Goal: Information Seeking & Learning: Learn about a topic

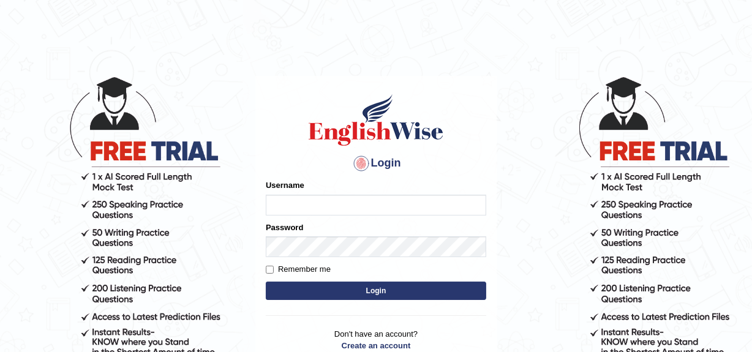
type input "joyce2024"
click at [338, 298] on button "Login" at bounding box center [376, 291] width 221 height 18
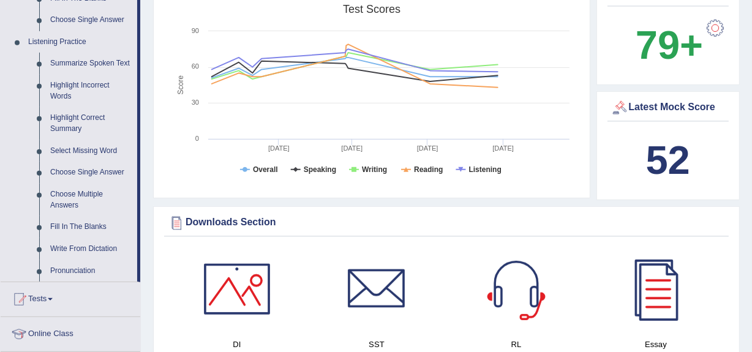
scroll to position [503, 0]
click at [81, 248] on link "Write From Dictation" at bounding box center [91, 249] width 92 height 22
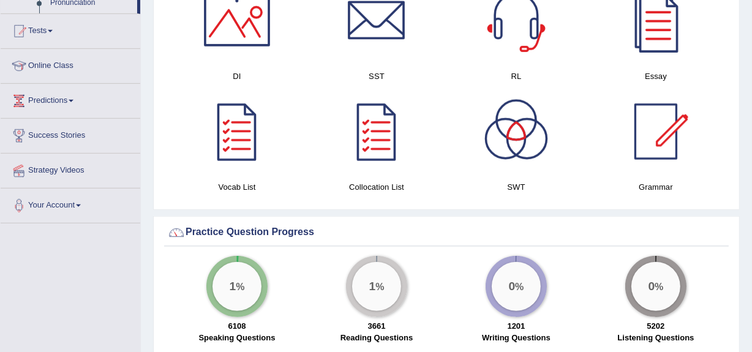
scroll to position [802, 0]
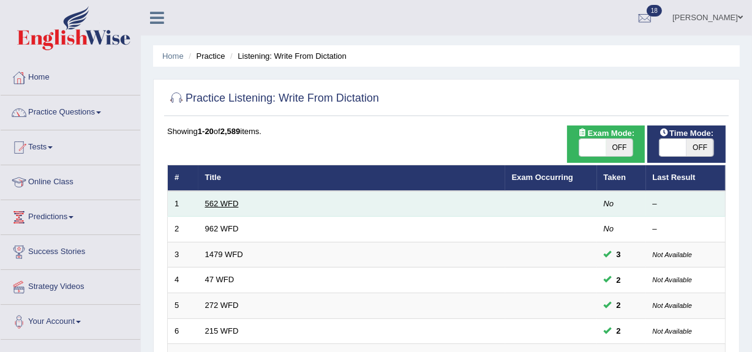
click at [219, 202] on link "562 WFD" at bounding box center [222, 203] width 34 height 9
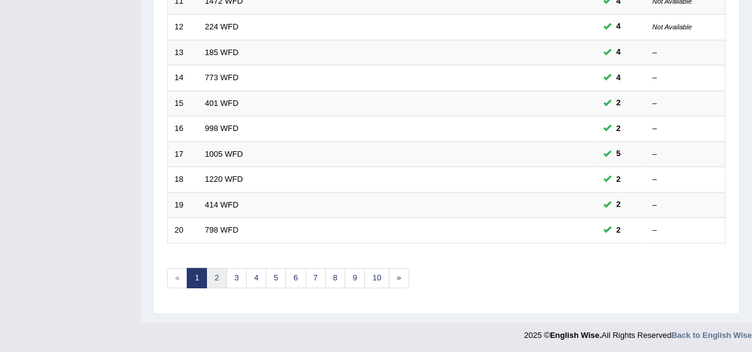
click at [217, 276] on link "2" at bounding box center [216, 278] width 20 height 20
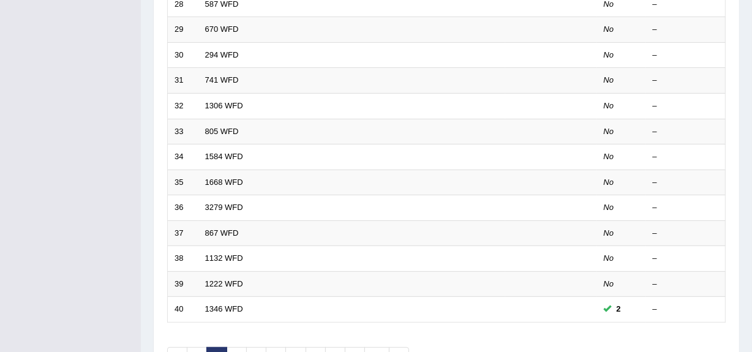
scroll to position [457, 0]
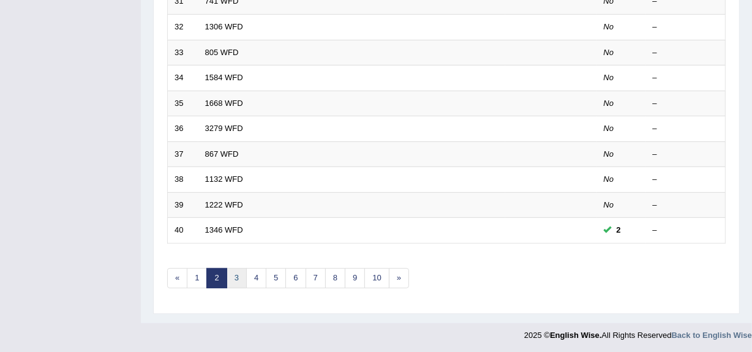
click at [233, 276] on link "3" at bounding box center [237, 278] width 20 height 20
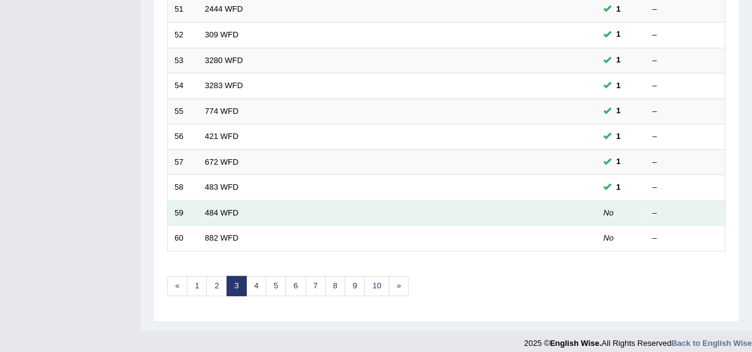
click at [213, 222] on td "484 WFD" at bounding box center [351, 213] width 307 height 26
click at [218, 208] on link "484 WFD" at bounding box center [222, 212] width 34 height 9
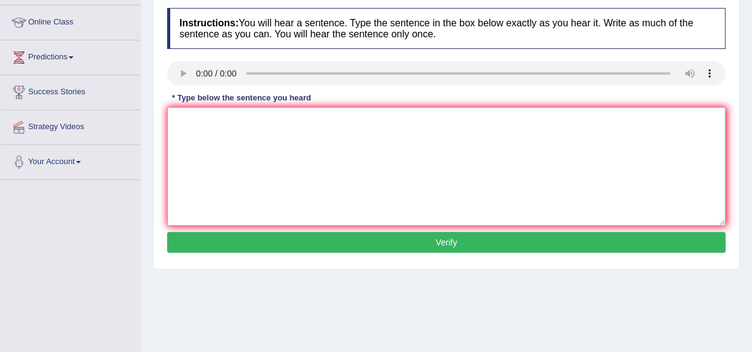
click at [179, 133] on textarea at bounding box center [446, 166] width 559 height 119
type textarea "Social media is responible to help the government to solve social problems."
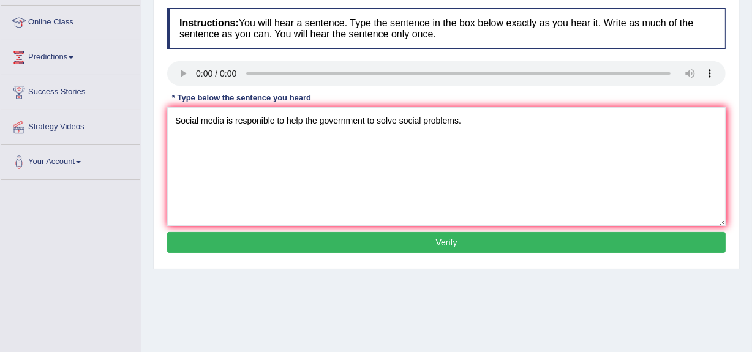
click at [349, 237] on button "Verify" at bounding box center [446, 242] width 559 height 21
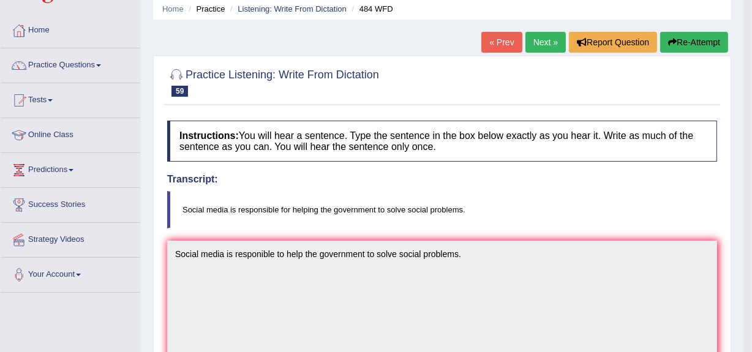
scroll to position [47, 0]
click at [545, 42] on link "Next »" at bounding box center [546, 42] width 40 height 21
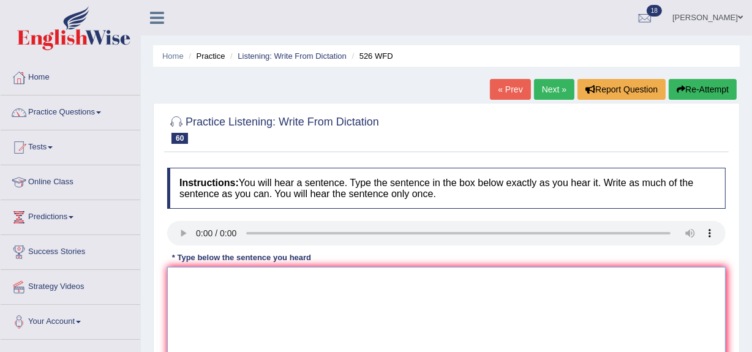
click at [231, 311] on textarea at bounding box center [446, 326] width 559 height 119
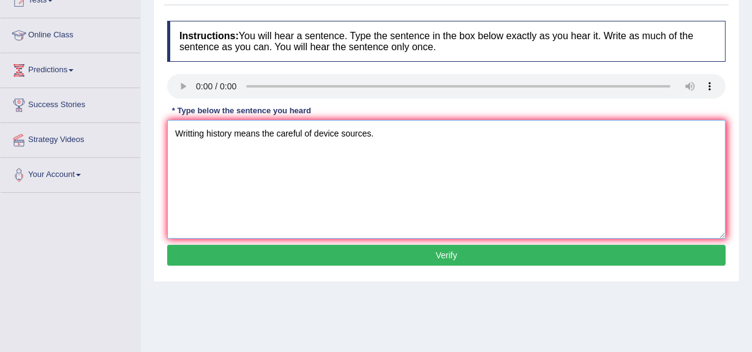
scroll to position [147, 0]
type textarea "Writting history means the careful of device sources."
click at [265, 257] on button "Verify" at bounding box center [446, 255] width 559 height 21
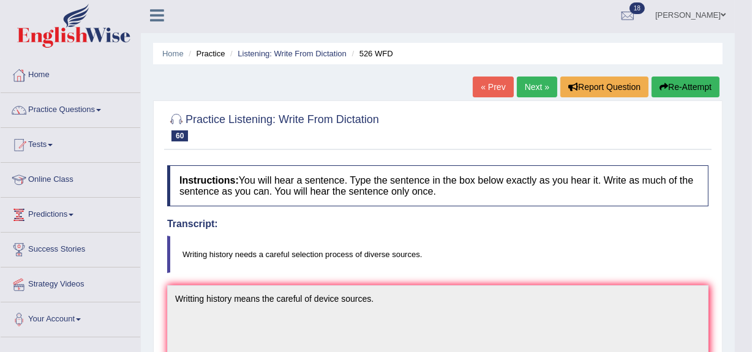
scroll to position [2, 0]
click at [527, 91] on link "Next »" at bounding box center [537, 87] width 40 height 21
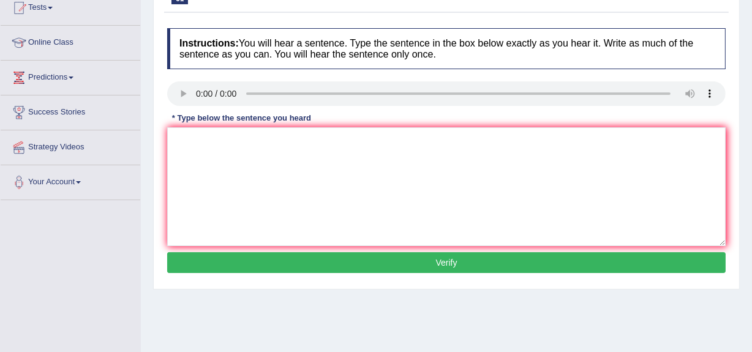
scroll to position [140, 0]
click at [224, 196] on textarea at bounding box center [446, 186] width 559 height 119
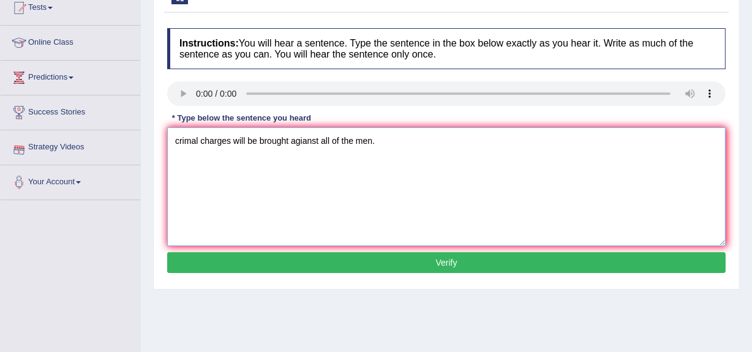
click at [179, 140] on textarea "crimal charges will be brought agianst all of the men." at bounding box center [446, 186] width 559 height 119
click at [192, 140] on textarea "Crimal charges will be brought agianst all of the men." at bounding box center [446, 186] width 559 height 119
type textarea "Criminal charges will be brought agianst all of the men."
click at [459, 265] on button "Verify" at bounding box center [446, 262] width 559 height 21
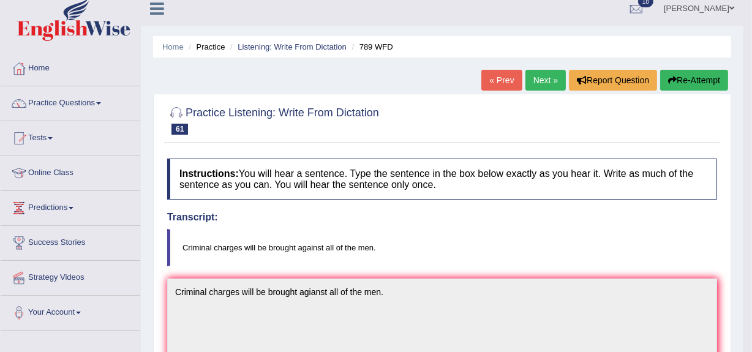
scroll to position [0, 0]
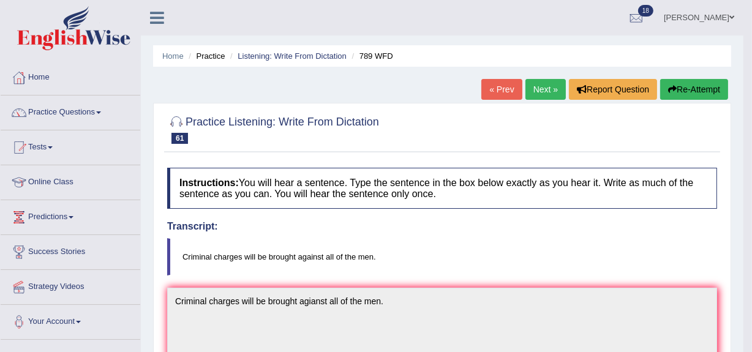
click at [529, 90] on link "Next »" at bounding box center [546, 89] width 40 height 21
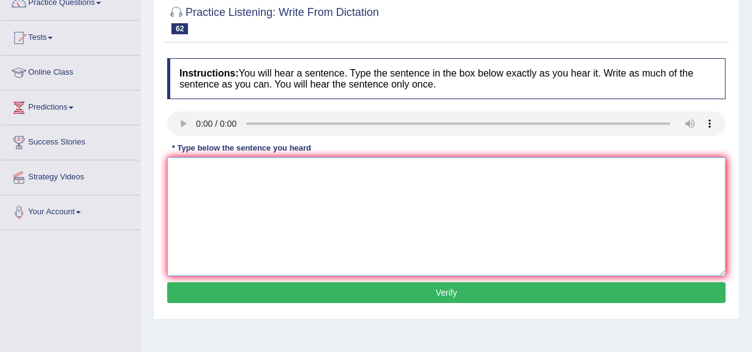
click at [208, 172] on textarea at bounding box center [446, 216] width 559 height 119
type textarea "Employments figures will decrease in the next few years."
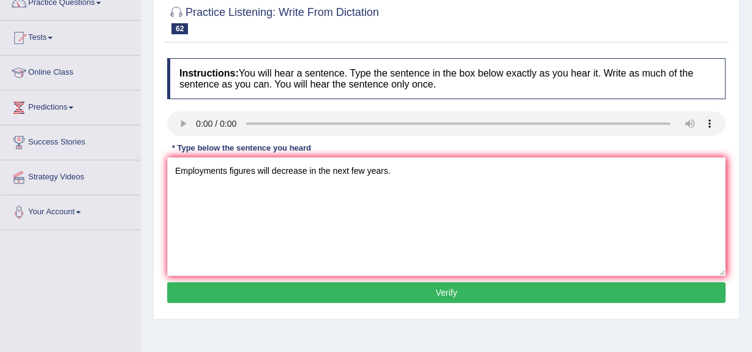
click at [309, 292] on button "Verify" at bounding box center [446, 292] width 559 height 21
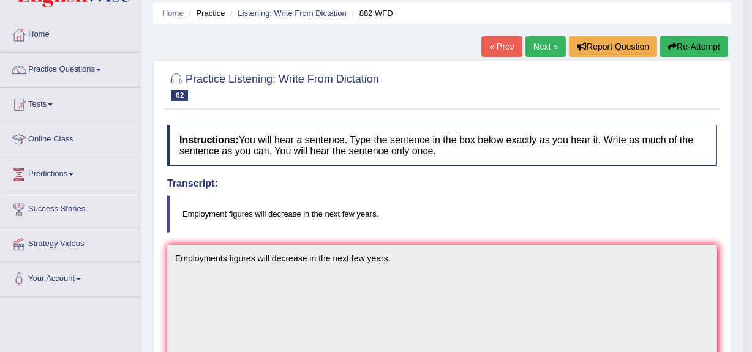
scroll to position [42, 0]
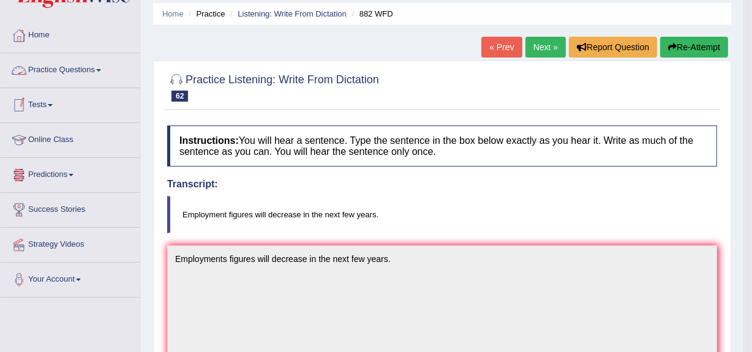
click at [101, 70] on span at bounding box center [98, 70] width 5 height 2
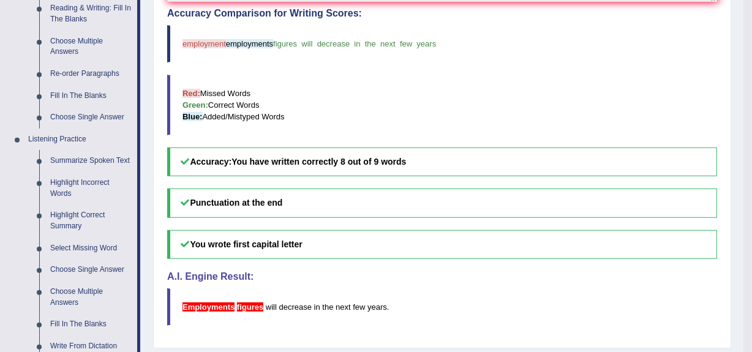
scroll to position [405, 0]
click at [74, 182] on link "Highlight Incorrect Words" at bounding box center [91, 188] width 92 height 32
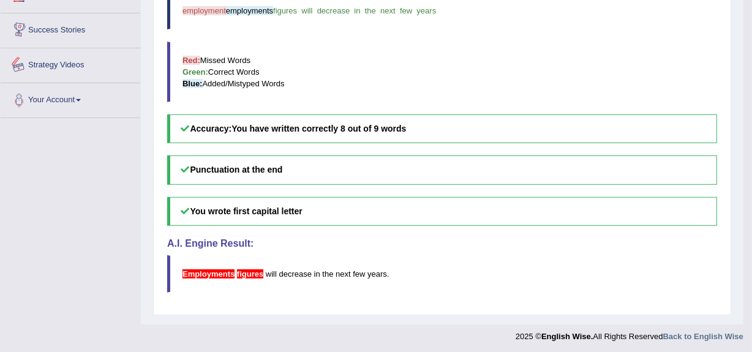
scroll to position [625, 0]
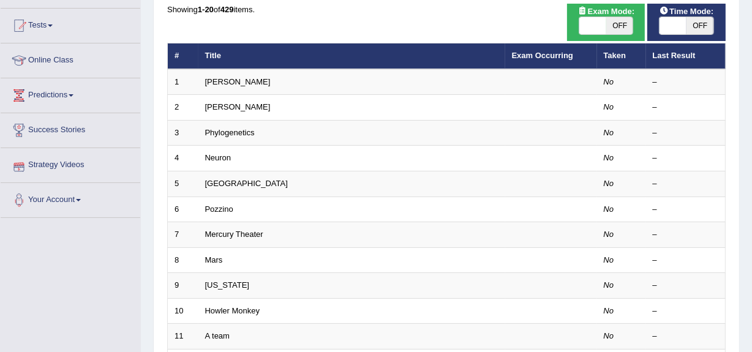
scroll to position [133, 0]
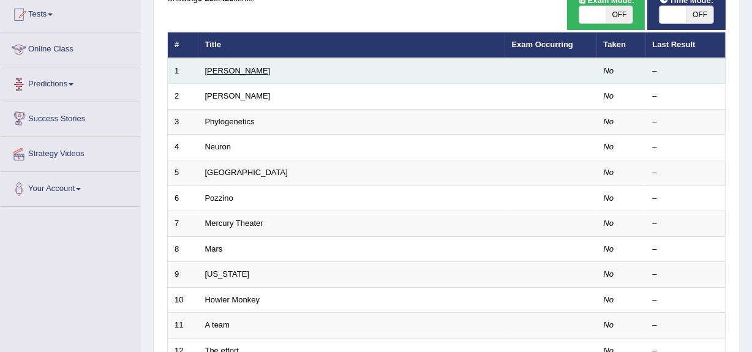
click at [219, 70] on link "[PERSON_NAME]" at bounding box center [238, 70] width 66 height 9
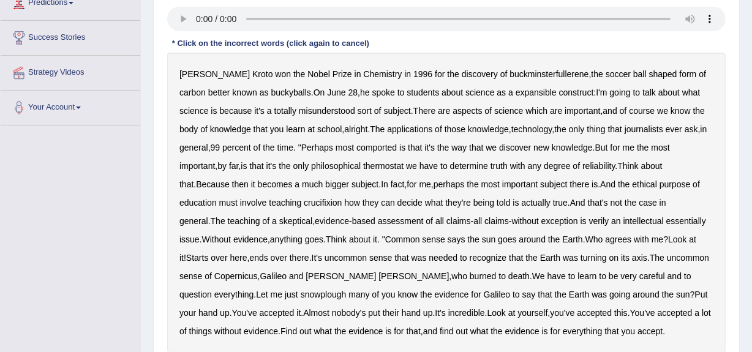
scroll to position [214, 0]
click at [516, 96] on b "expansible" at bounding box center [536, 93] width 41 height 10
click at [386, 148] on b "comported" at bounding box center [376, 148] width 40 height 10
click at [393, 170] on b "thermostat" at bounding box center [383, 166] width 40 height 10
click at [320, 206] on b "crucifixion" at bounding box center [323, 203] width 38 height 10
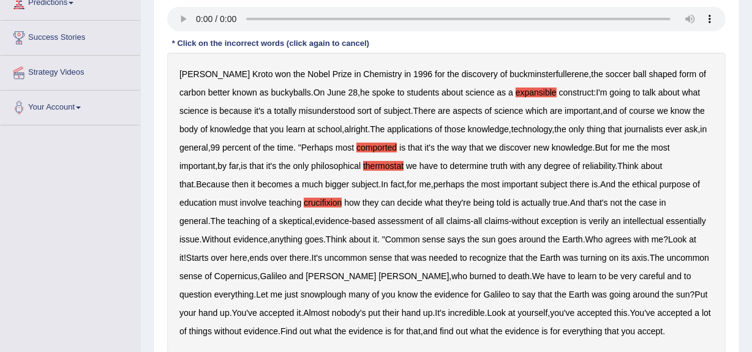
click at [589, 222] on b "verily" at bounding box center [599, 221] width 20 height 10
click at [666, 221] on b "essentially" at bounding box center [686, 221] width 40 height 10
click at [301, 293] on b "snowplough" at bounding box center [324, 295] width 46 height 10
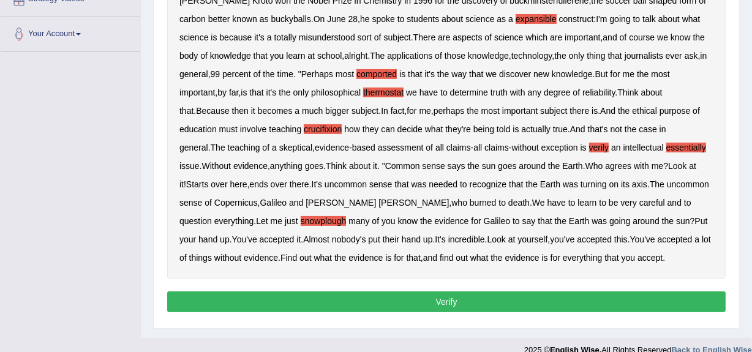
scroll to position [291, 0]
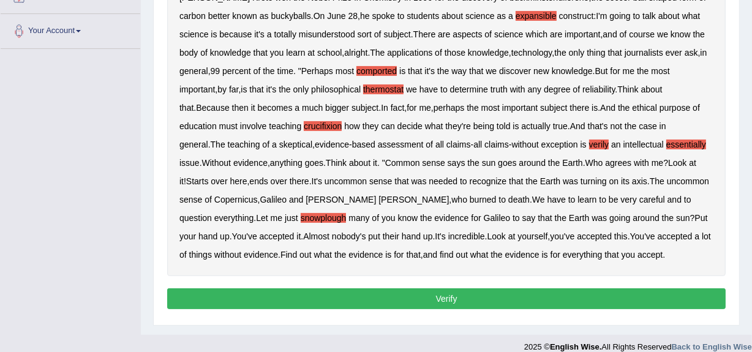
click at [470, 297] on button "Verify" at bounding box center [446, 298] width 559 height 21
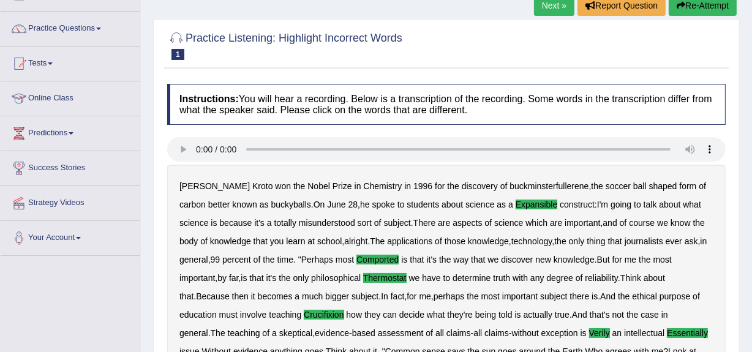
scroll to position [83, 0]
click at [557, 6] on link "Next »" at bounding box center [554, 6] width 40 height 21
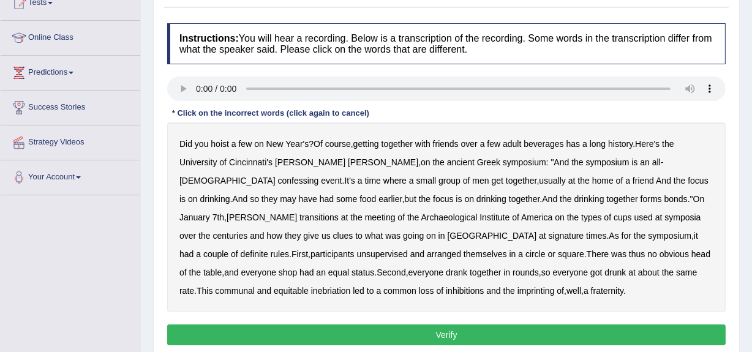
click at [319, 176] on b "confessing" at bounding box center [298, 181] width 41 height 10
click at [549, 238] on b "signature" at bounding box center [567, 236] width 36 height 10
click at [408, 249] on b "unsupervised" at bounding box center [382, 254] width 51 height 10
click at [297, 268] on b "shop" at bounding box center [288, 273] width 18 height 10
click at [518, 291] on b "imprinting" at bounding box center [536, 291] width 37 height 10
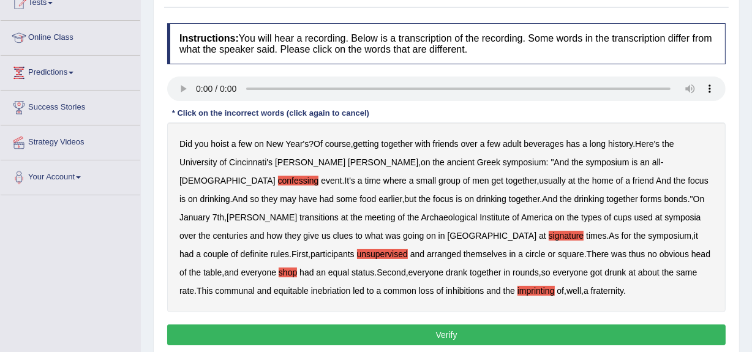
click at [287, 328] on button "Verify" at bounding box center [446, 335] width 559 height 21
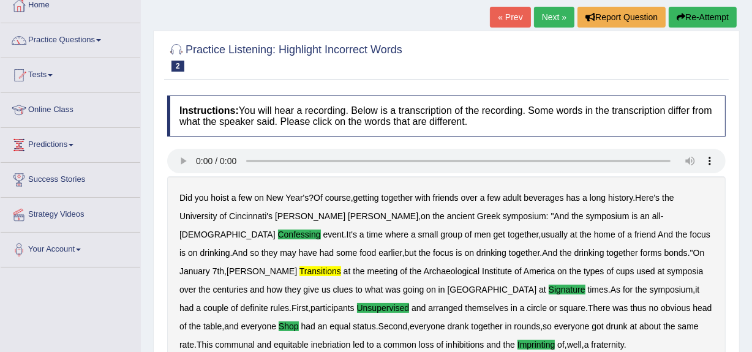
scroll to position [72, 0]
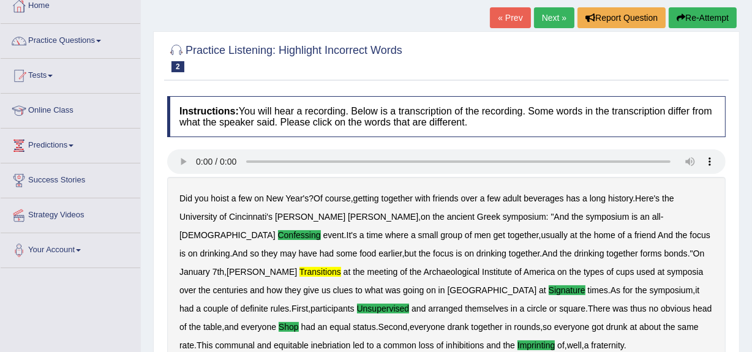
click at [554, 25] on link "Next »" at bounding box center [554, 17] width 40 height 21
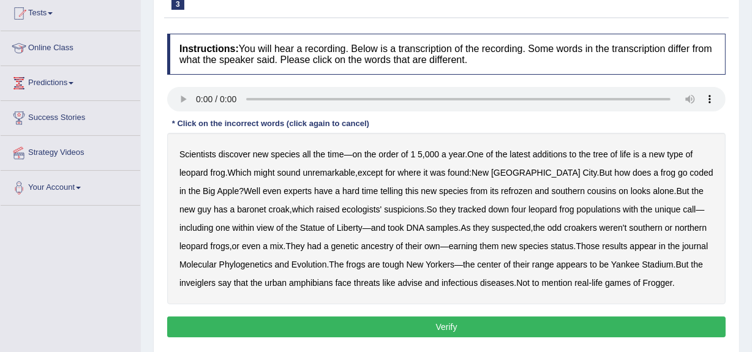
scroll to position [137, 0]
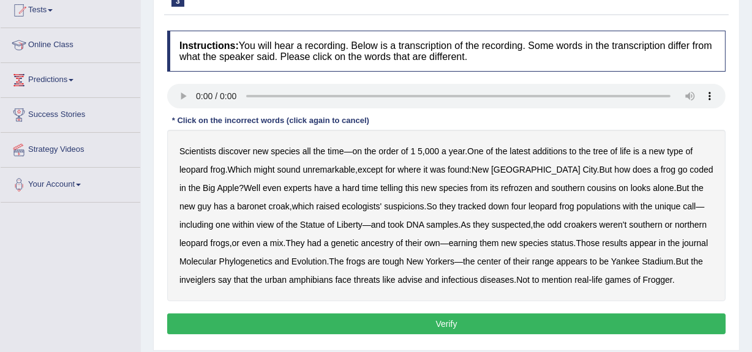
click at [690, 170] on b "coded" at bounding box center [701, 170] width 23 height 10
click at [342, 209] on b "ecologists'" at bounding box center [362, 207] width 40 height 10
click at [448, 320] on button "Verify" at bounding box center [446, 324] width 559 height 21
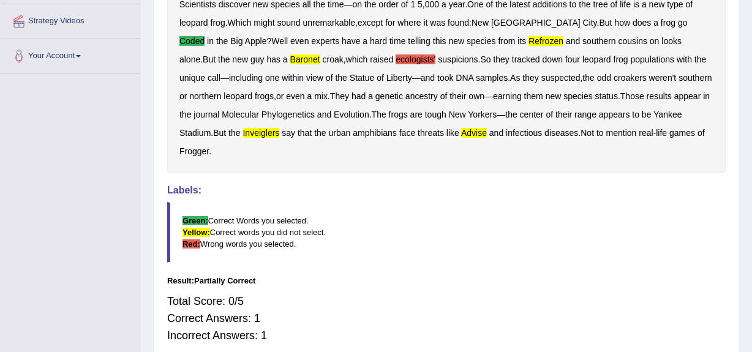
scroll to position [266, 0]
click at [448, 320] on div "Total Score: 0/5 Correct Answers: 1 Incorrect Answers: 1" at bounding box center [446, 318] width 559 height 64
click at [159, 239] on div "Practice Listening: Highlight Incorrect Words 3 Phylogenetics Instructions: You…" at bounding box center [446, 101] width 587 height 530
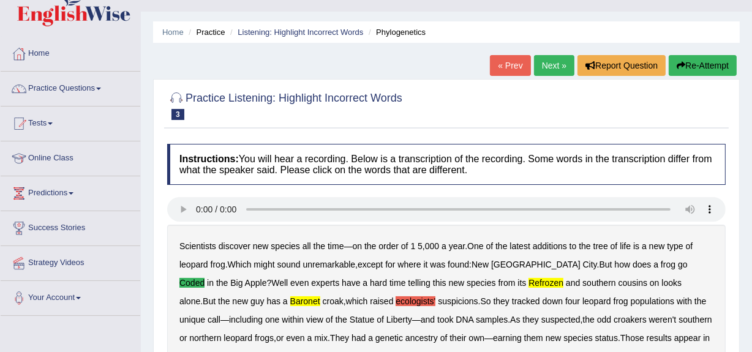
scroll to position [0, 0]
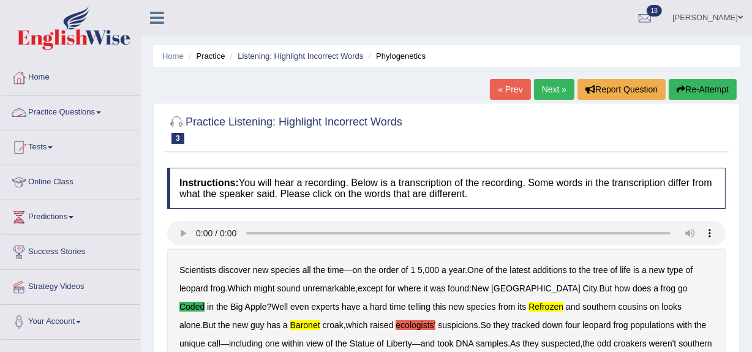
click at [103, 115] on link "Practice Questions" at bounding box center [71, 111] width 140 height 31
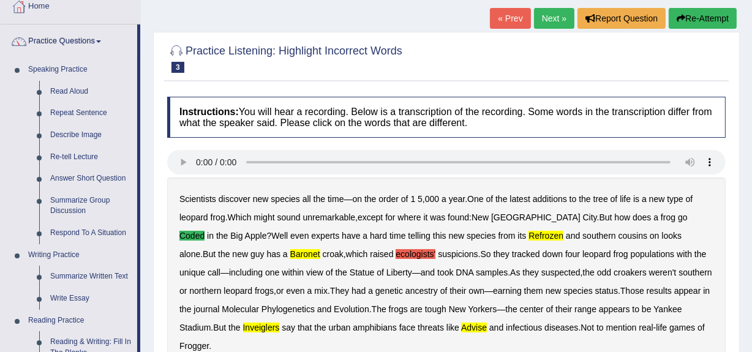
scroll to position [74, 0]
